Goal: Information Seeking & Learning: Find specific fact

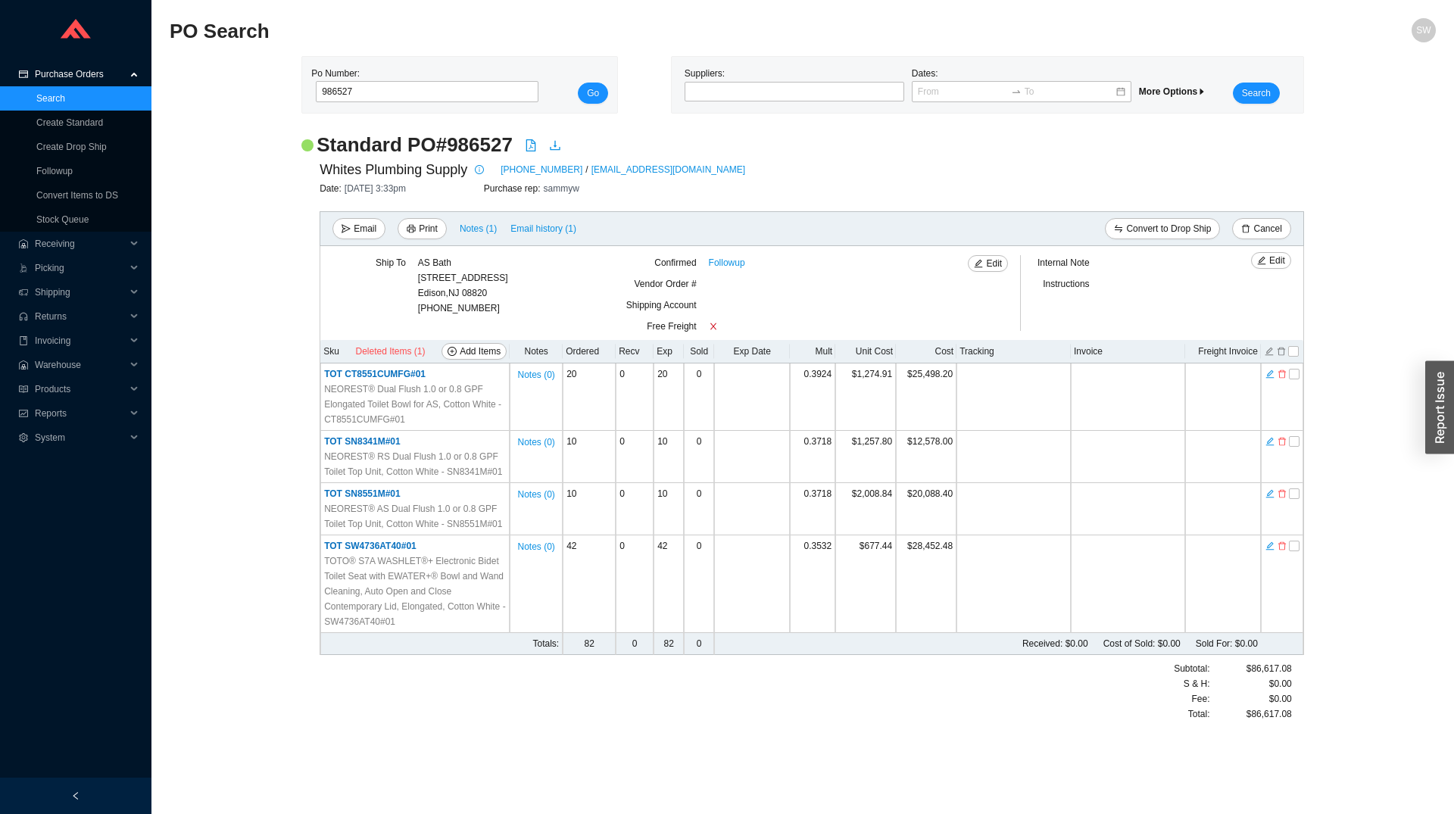
click at [435, 81] on div "Po Number: 986527" at bounding box center [422, 85] width 223 height 38
click at [435, 83] on div "Po Number: 986527" at bounding box center [422, 85] width 223 height 38
click at [435, 88] on input "986527" at bounding box center [427, 91] width 223 height 21
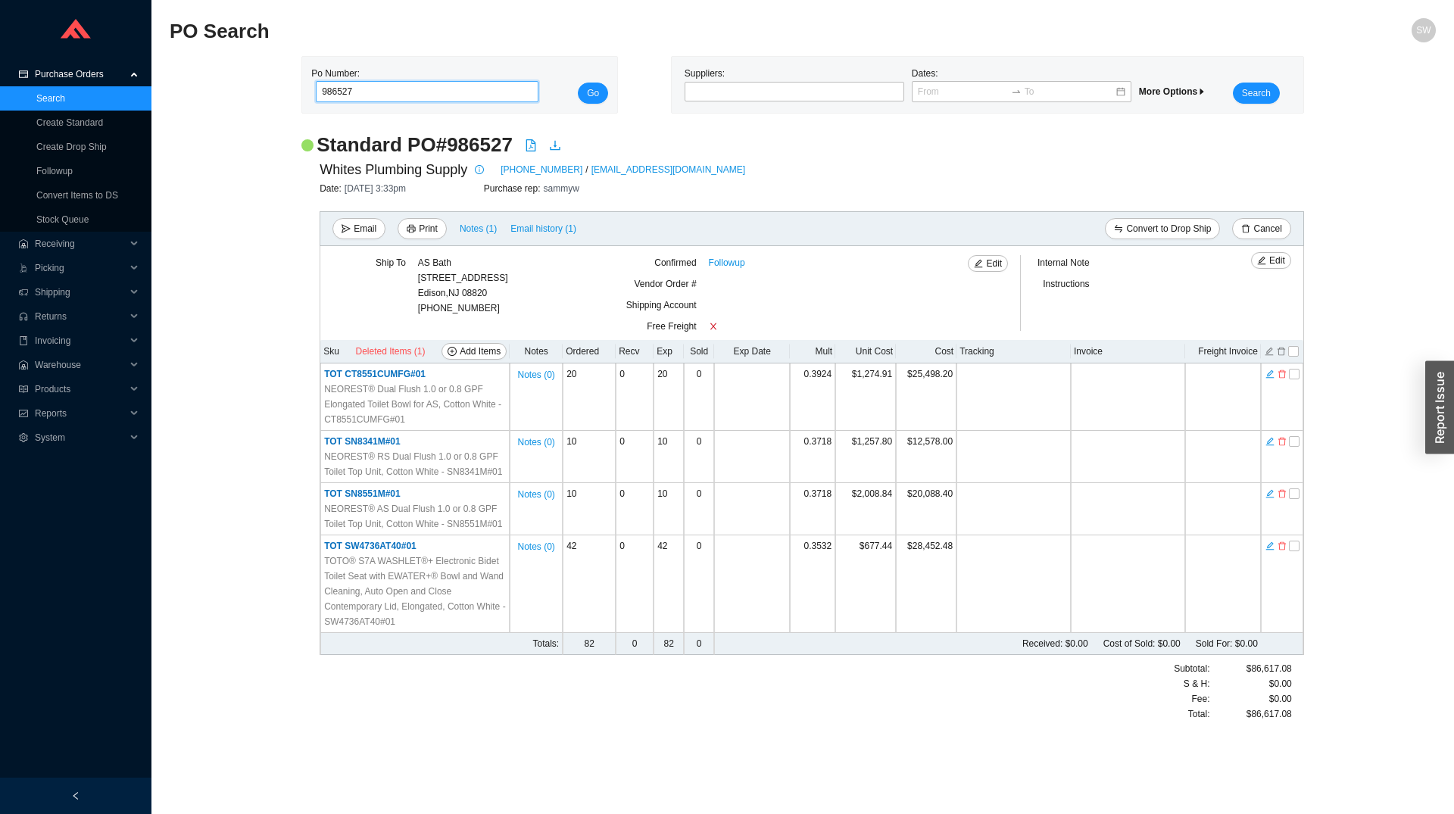
click at [435, 88] on input "986527" at bounding box center [427, 91] width 223 height 21
type input "984246"
click at [578, 83] on button "Go" at bounding box center [593, 93] width 30 height 21
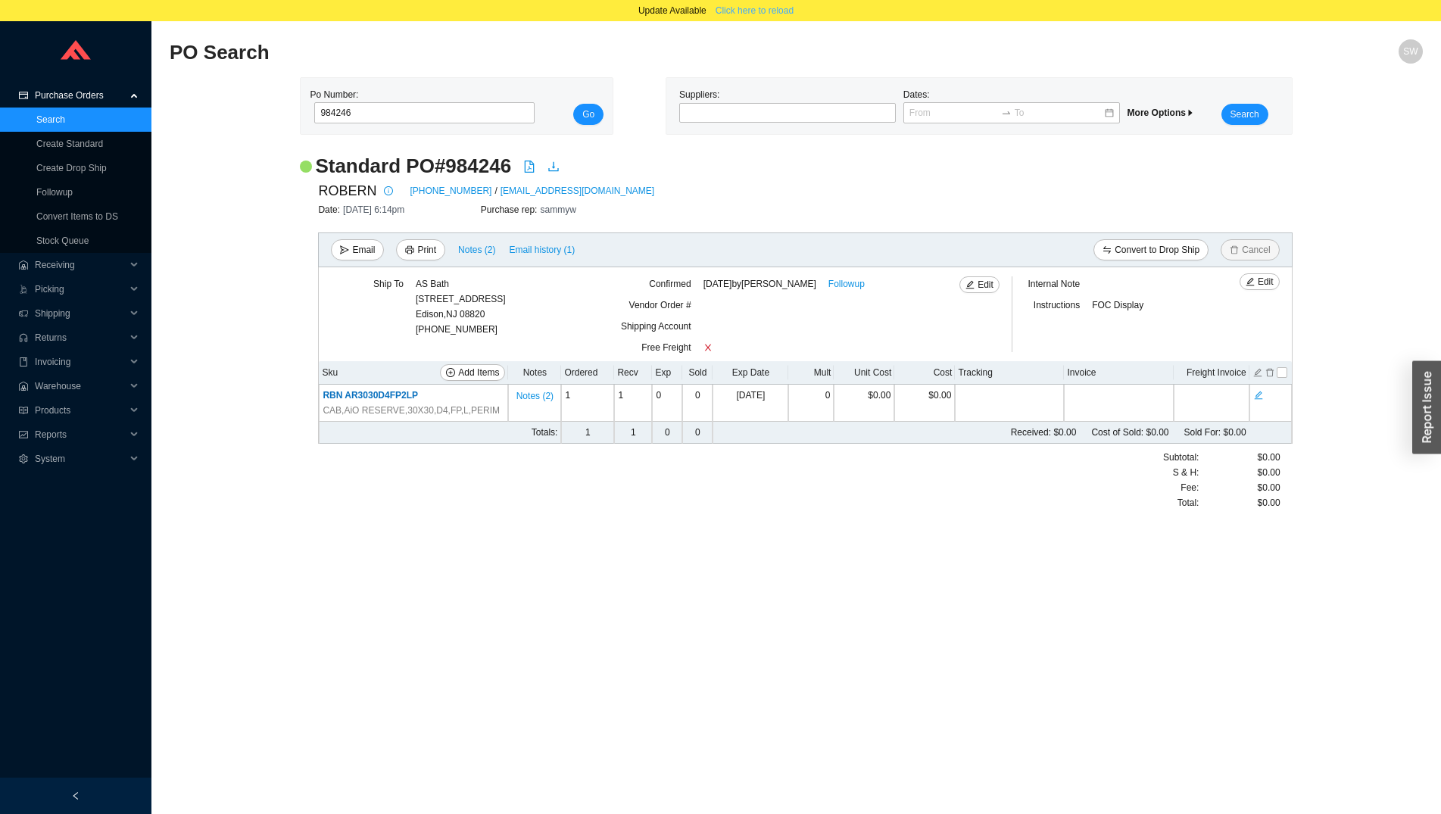
click at [737, 8] on span "Click here to reload" at bounding box center [754, 10] width 78 height 15
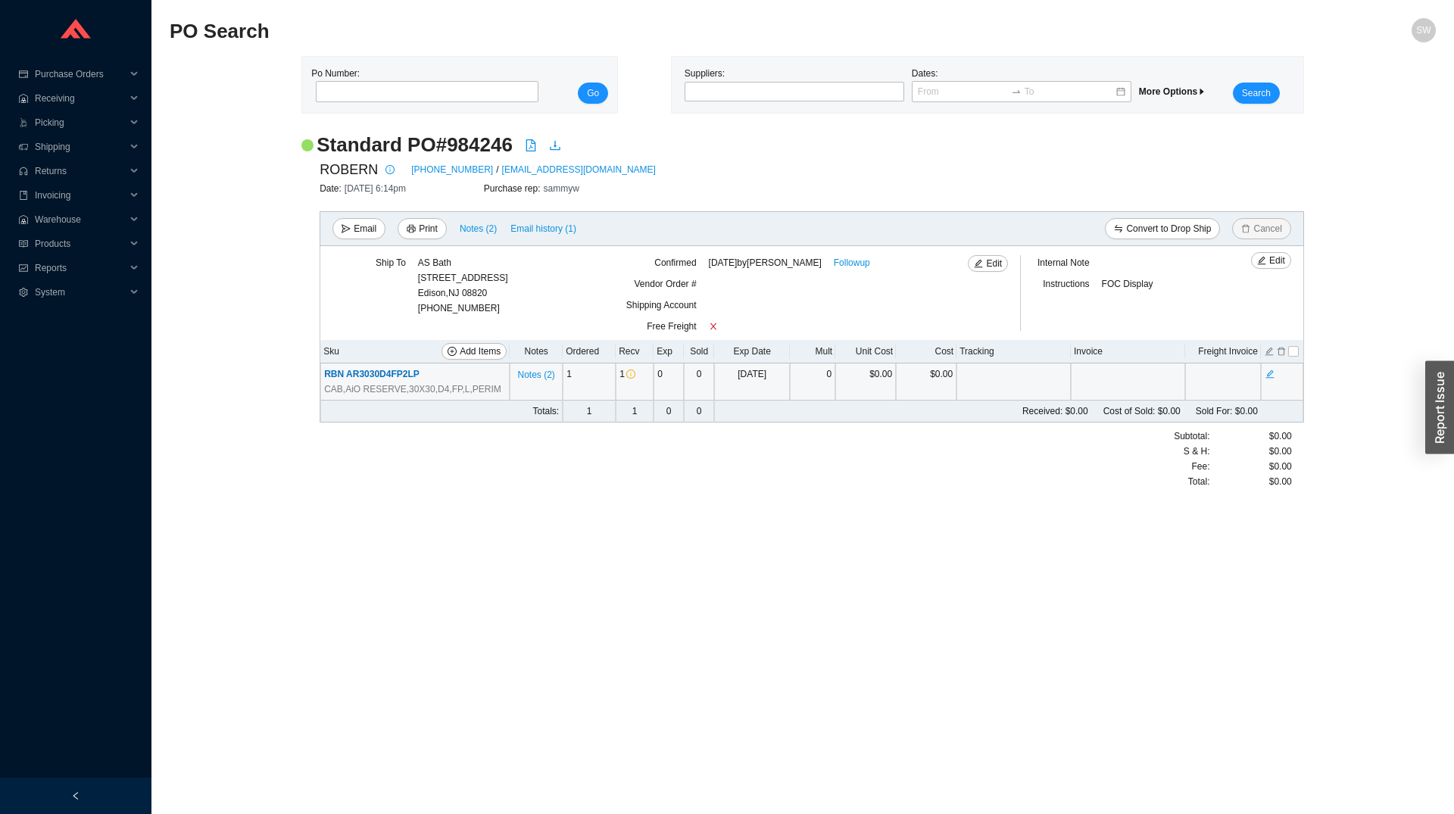
click at [380, 376] on span "RBN AR3030D4FP2LP" at bounding box center [371, 374] width 95 height 11
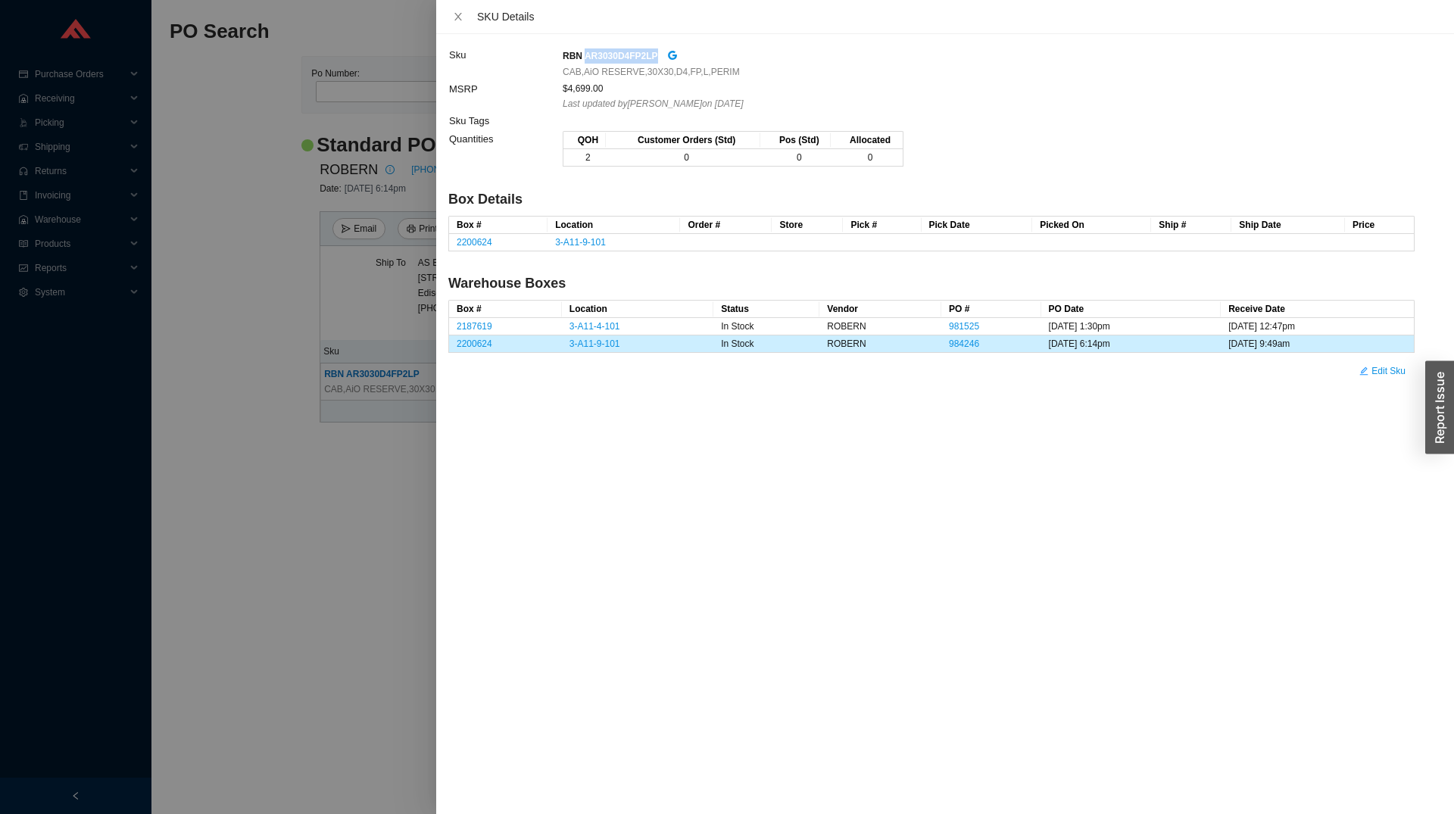
drag, startPoint x: 584, startPoint y: 55, endPoint x: 650, endPoint y: 53, distance: 66.7
click at [650, 53] on strong "RBN AR3030D4FP2LP" at bounding box center [610, 56] width 95 height 11
copy strong "AR3030D4FP2LP"
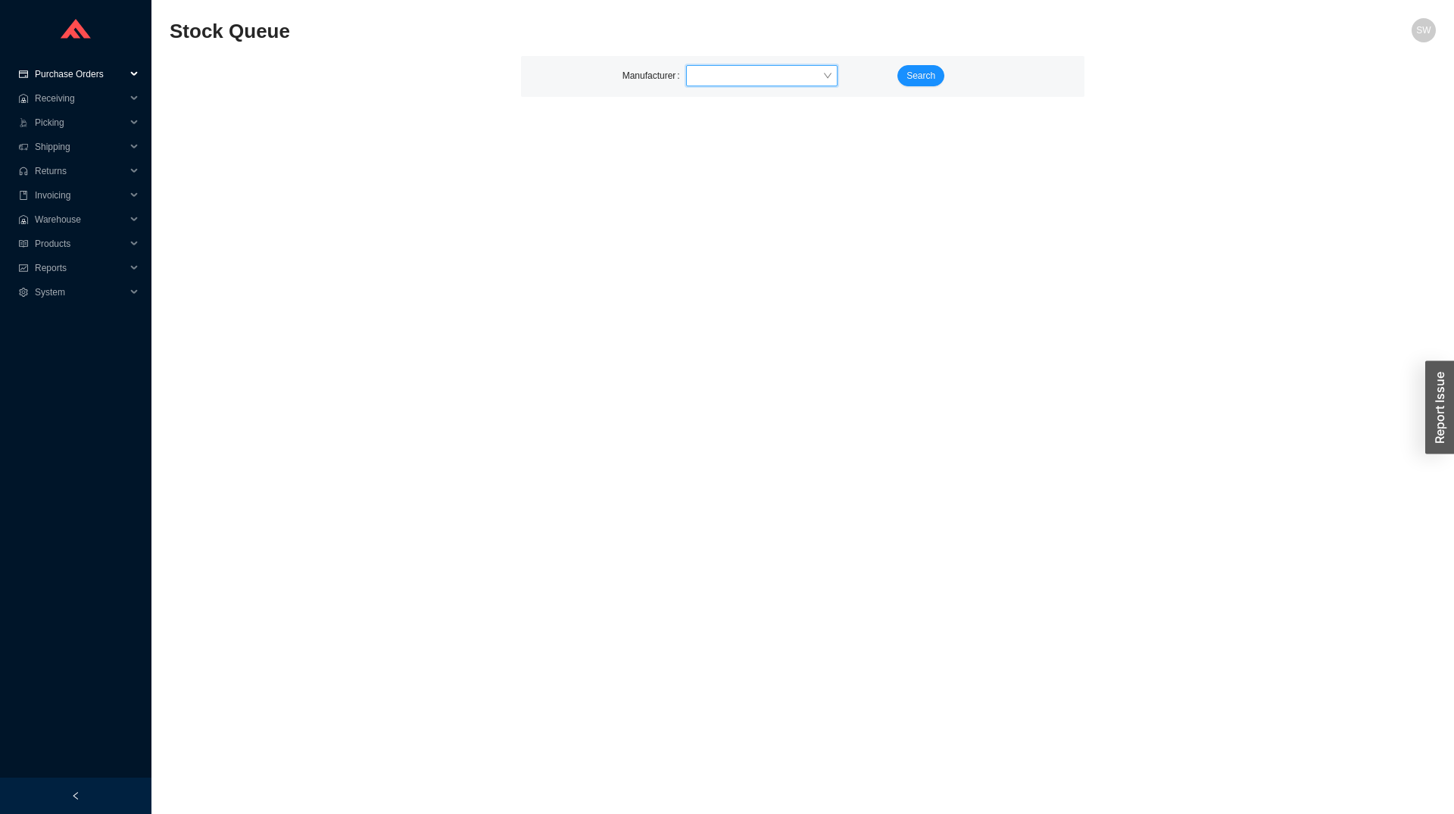
click at [77, 72] on span "Purchase Orders" at bounding box center [80, 74] width 91 height 24
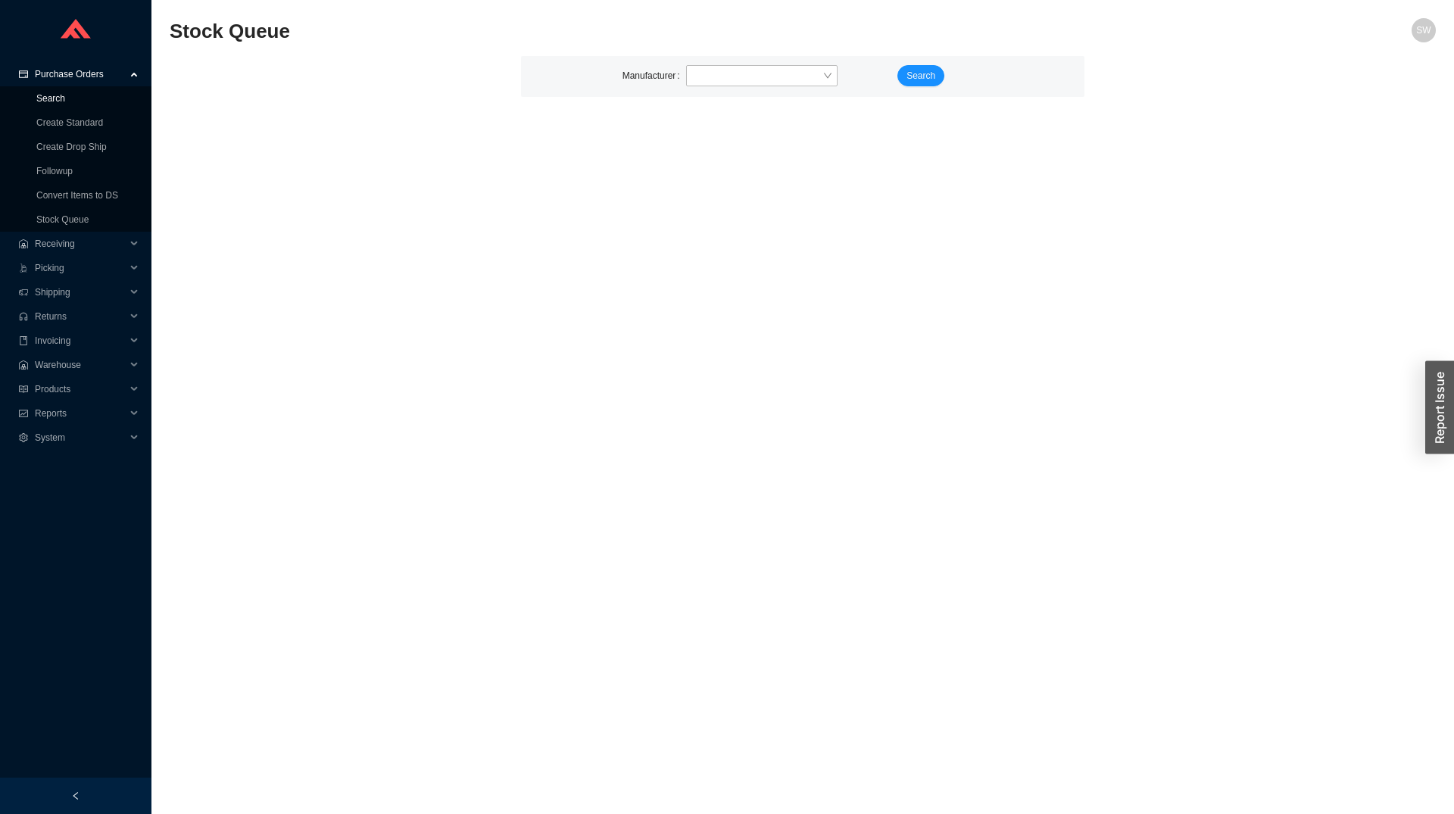
click at [65, 100] on link "Search" at bounding box center [50, 98] width 29 height 11
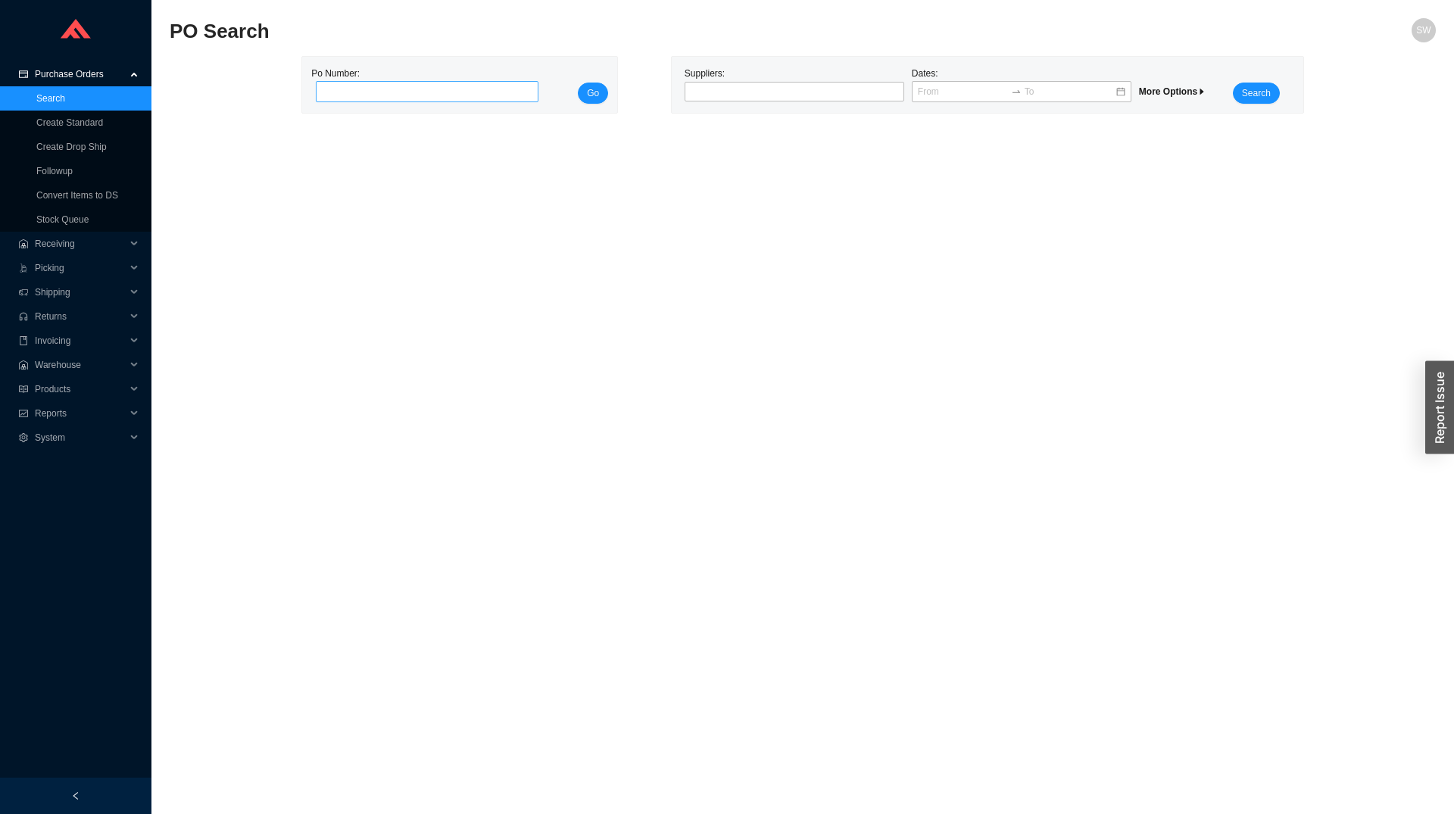
click at [416, 86] on input "tel" at bounding box center [427, 91] width 223 height 21
type input "986366"
click at [597, 86] on button "Go" at bounding box center [593, 93] width 30 height 21
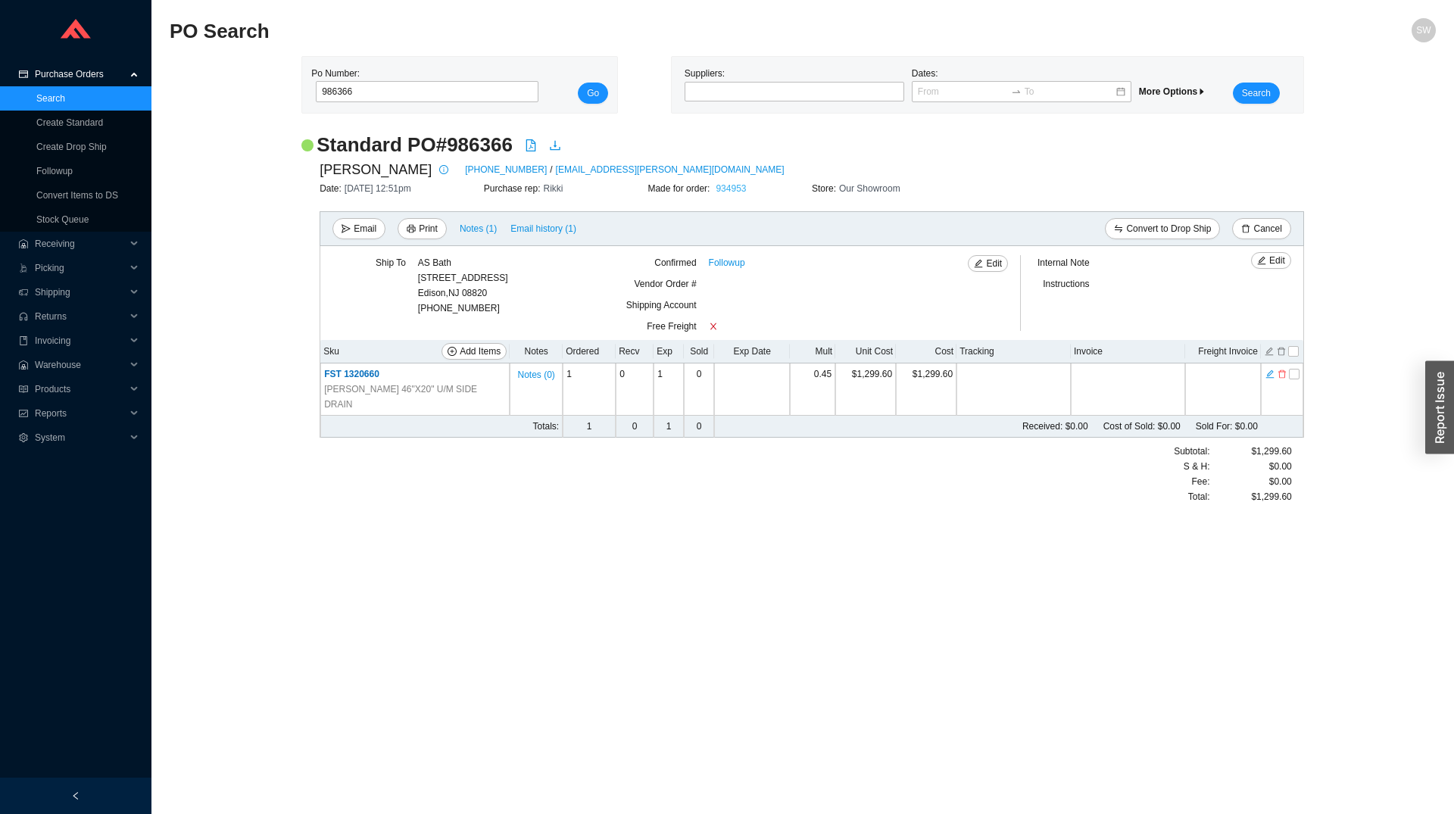
click at [737, 187] on link "934953" at bounding box center [730, 188] width 30 height 11
